Goal: Information Seeking & Learning: Learn about a topic

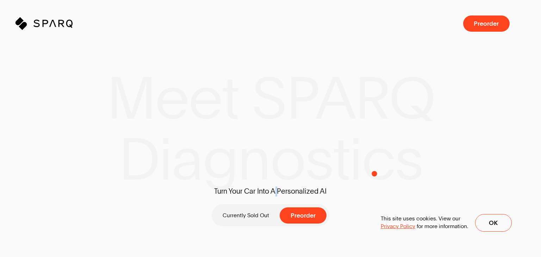
click at [379, 172] on img at bounding box center [400, 138] width 67 height 100
click at [400, 148] on div "Turn Your Car Into A Personalized AI Currently Sold Out Preorder" at bounding box center [270, 128] width 507 height 267
click at [420, 130] on img at bounding box center [400, 91] width 67 height 100
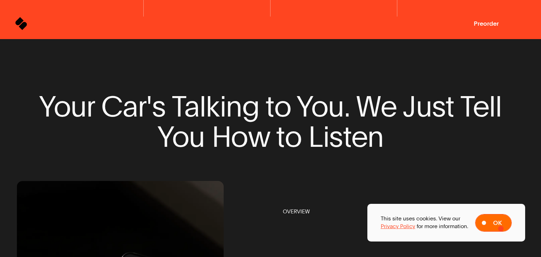
click at [501, 229] on span at bounding box center [494, 223] width 36 height 17
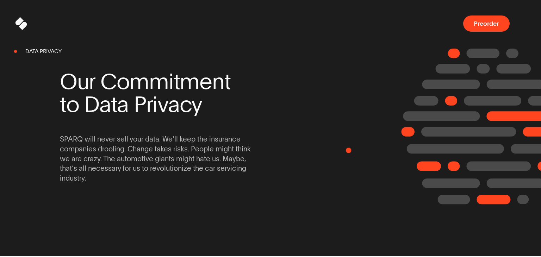
click at [317, 139] on div "Our Commitment  to Data Privacy SPARQ will never sell your data. We’ll keep the…" at bounding box center [270, 127] width 507 height 158
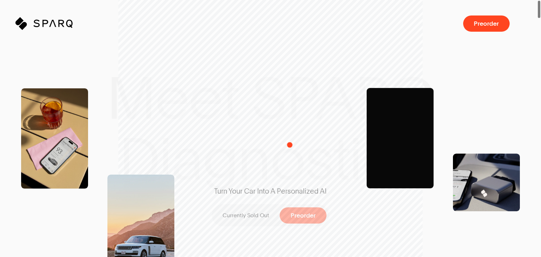
click at [288, 134] on div "Turn Your Car Into A Personalized AI Currently Sold Out Preorder" at bounding box center [271, 128] width 164 height 267
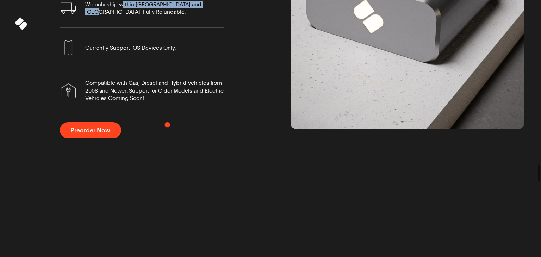
drag, startPoint x: 152, startPoint y: 127, endPoint x: 202, endPoint y: 124, distance: 50.1
click at [202, 28] on li "We only ship within [GEOGRAPHIC_DATA] and [GEOGRAPHIC_DATA]. Fully Refundable." at bounding box center [142, 7] width 164 height 39
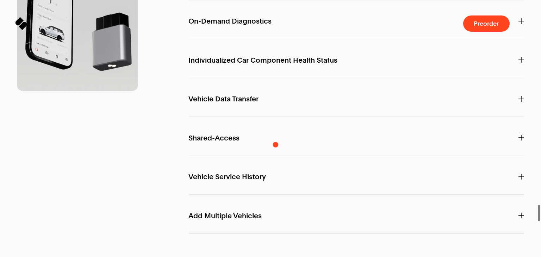
click at [276, 31] on p "On-Demand Diagnostics" at bounding box center [357, 22] width 336 height 20
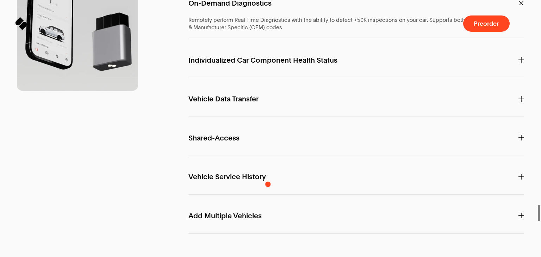
click at [268, 64] on span "Individualized Car Component Health Status" at bounding box center [263, 60] width 149 height 7
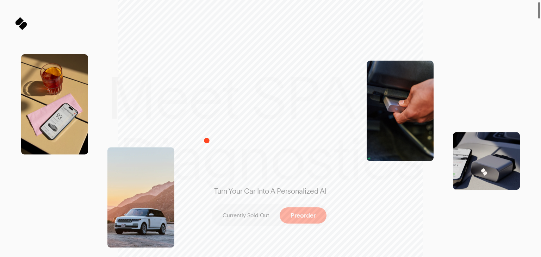
click at [181, 118] on div "Turn Your Car Into A Personalized AI Currently Sold Out Preorder" at bounding box center [270, 128] width 507 height 267
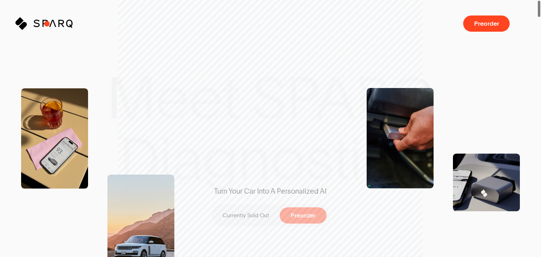
click at [43, 23] on icon at bounding box center [45, 23] width 6 height 7
